Goal: Navigation & Orientation: Understand site structure

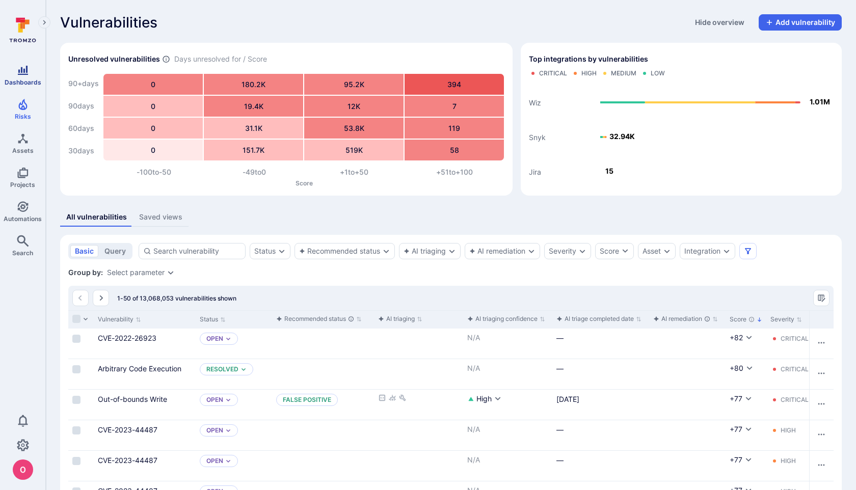
click at [27, 68] on icon "Dashboards" at bounding box center [23, 70] width 10 height 9
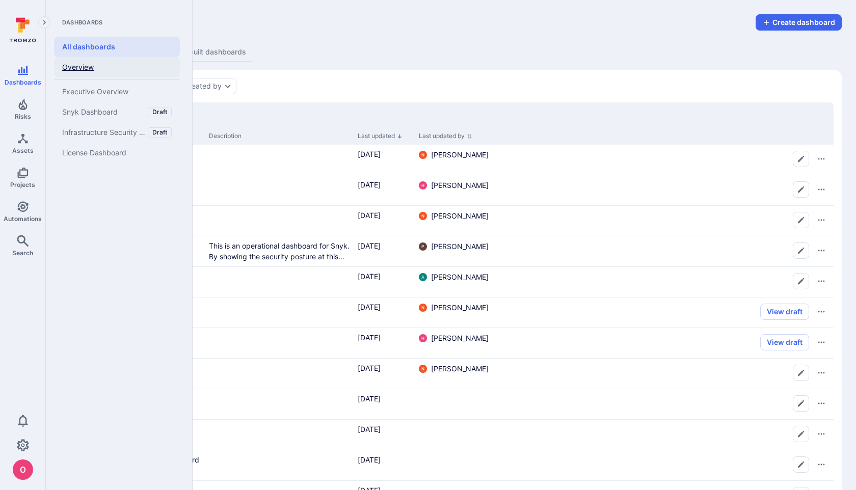
click at [71, 68] on link "Overview" at bounding box center [117, 67] width 126 height 20
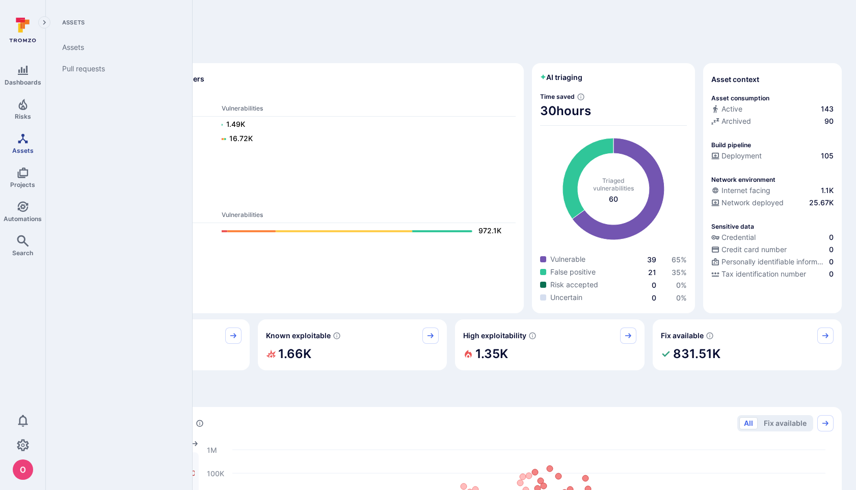
click at [28, 137] on icon "Assets" at bounding box center [23, 138] width 12 height 12
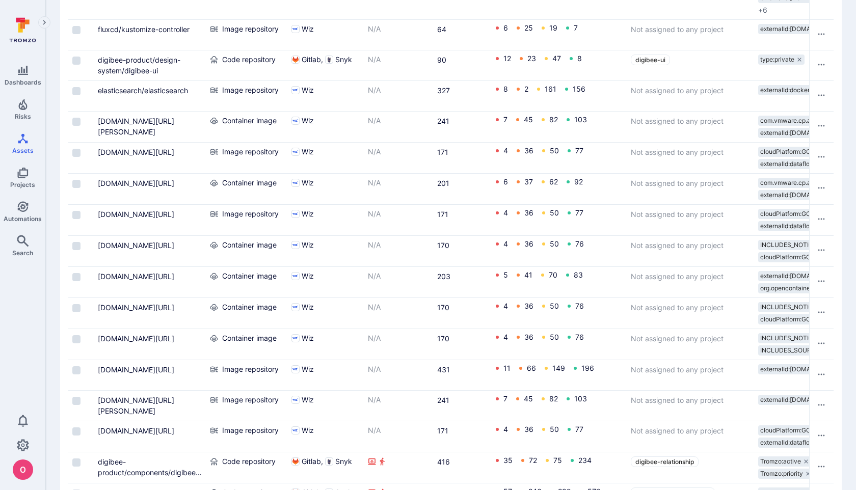
scroll to position [1415, 0]
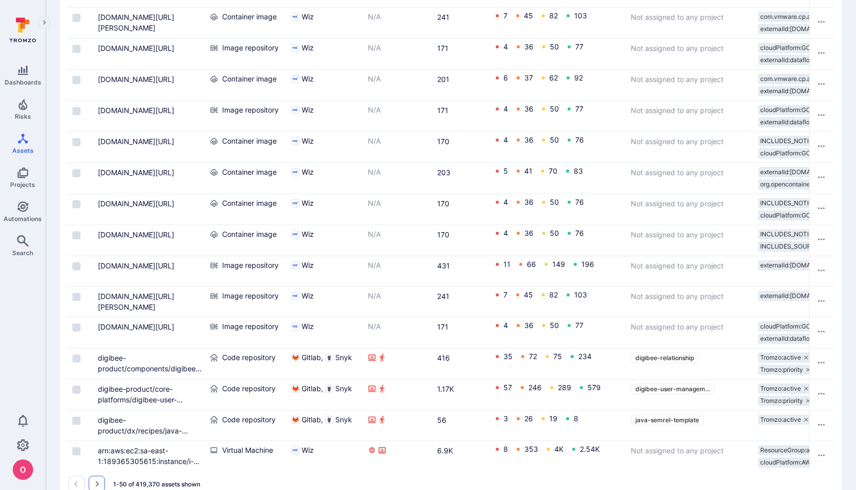
click at [96, 480] on icon "Go to the next page" at bounding box center [97, 484] width 8 height 8
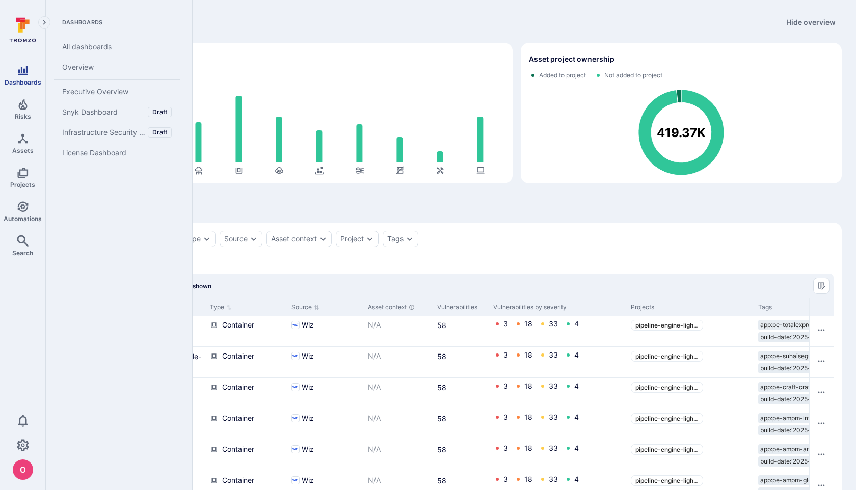
click at [24, 71] on icon "Dashboards" at bounding box center [23, 70] width 10 height 9
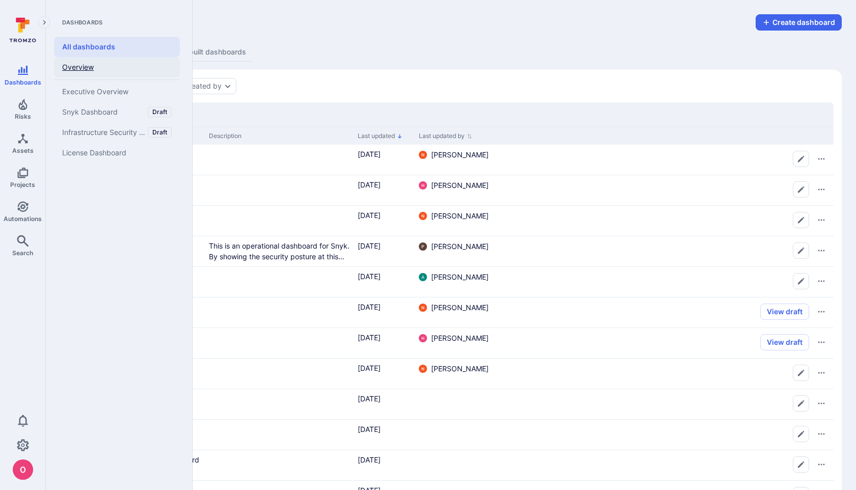
click at [79, 68] on link "Overview" at bounding box center [117, 67] width 126 height 20
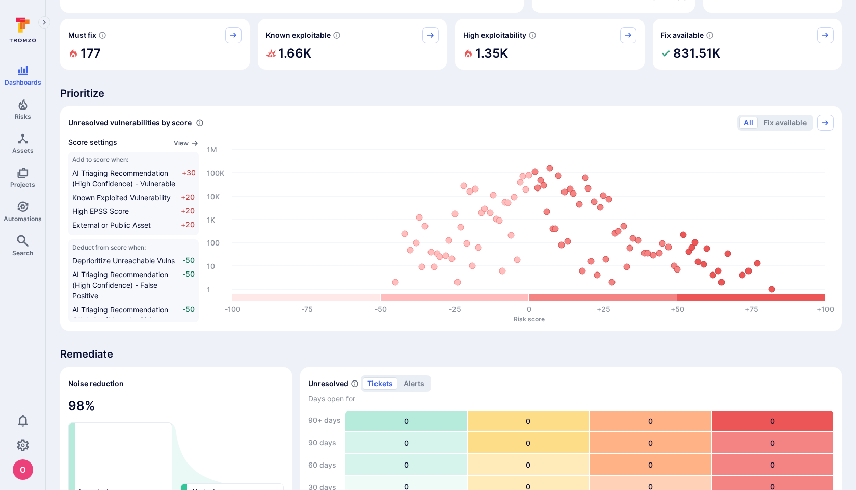
scroll to position [645, 0]
